Goal: Transaction & Acquisition: Purchase product/service

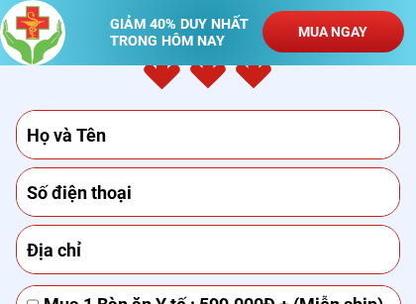
scroll to position [6309, 0]
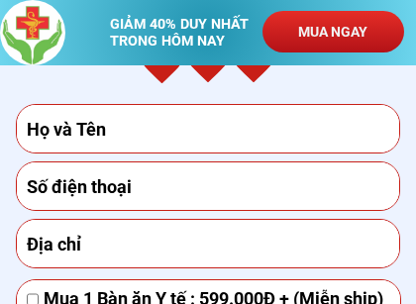
click at [154, 133] on input "text" at bounding box center [208, 129] width 373 height 48
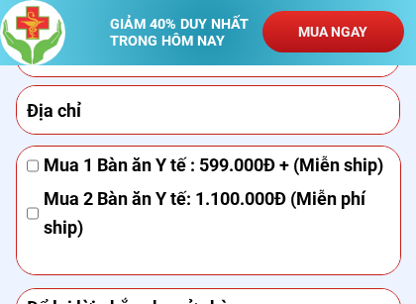
scroll to position [6447, 0]
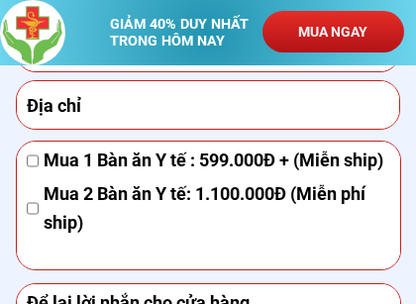
type input "Thuy"
click at [172, 48] on input "tel" at bounding box center [208, 48] width 373 height 48
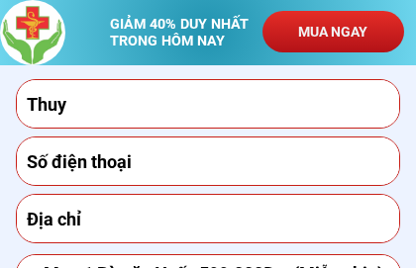
scroll to position [6332, 0]
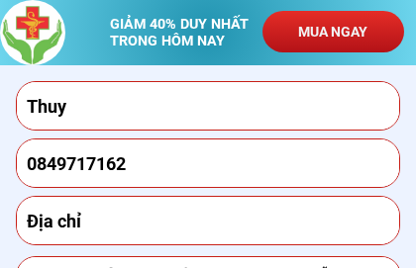
type input "0849717162"
click at [160, 221] on input "text" at bounding box center [208, 221] width 373 height 48
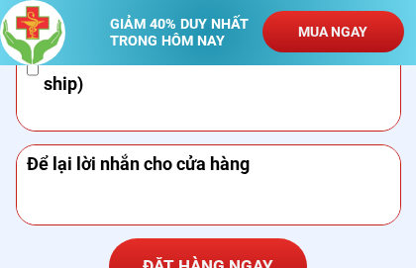
scroll to position [6585, 0]
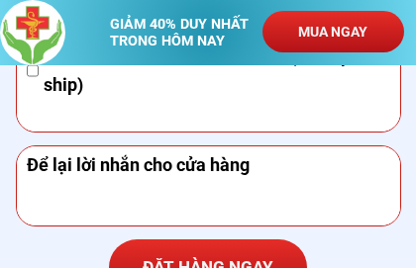
type input "105/11A Bình Quói f.27 Q.Bình Thanh TP HCM"
click at [130, 23] on span "Mua 1 Bàn ăn Y tế : 599.000Đ + (Miễn ship)" at bounding box center [217, 23] width 346 height 29
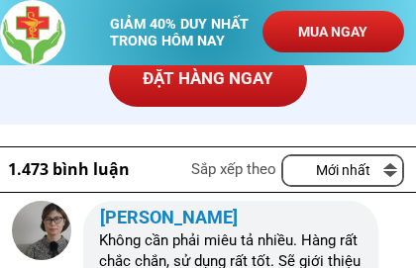
scroll to position [6766, 0]
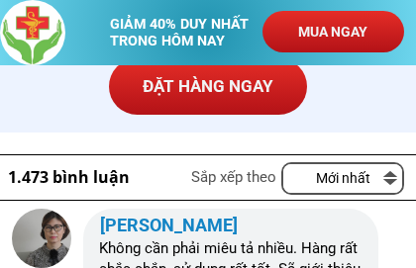
click at [257, 89] on p "ĐẶT HÀNG NGAY" at bounding box center [208, 86] width 198 height 57
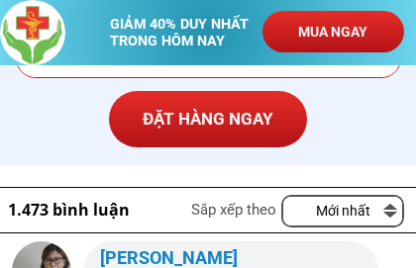
scroll to position [6723, 0]
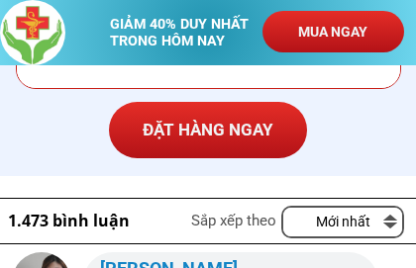
click at [244, 126] on p "ĐẶT HÀNG NGAY" at bounding box center [208, 130] width 198 height 57
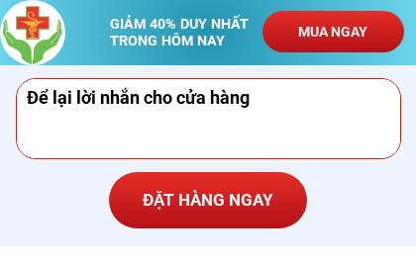
scroll to position [6652, 0]
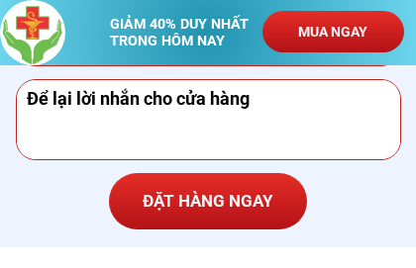
click at [152, 131] on textarea at bounding box center [208, 119] width 373 height 79
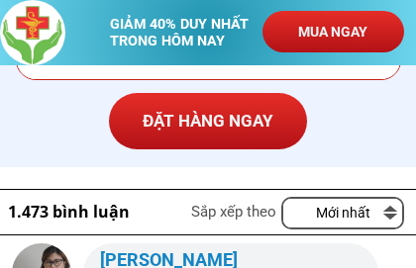
type textarea "Giao hàng bao lau vay shop."
click at [243, 117] on p "ĐẶT HÀNG NGAY" at bounding box center [208, 121] width 198 height 57
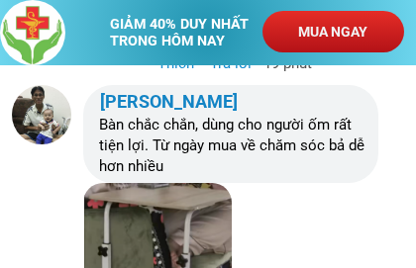
scroll to position [7730, 0]
